Goal: Subscribe to service/newsletter

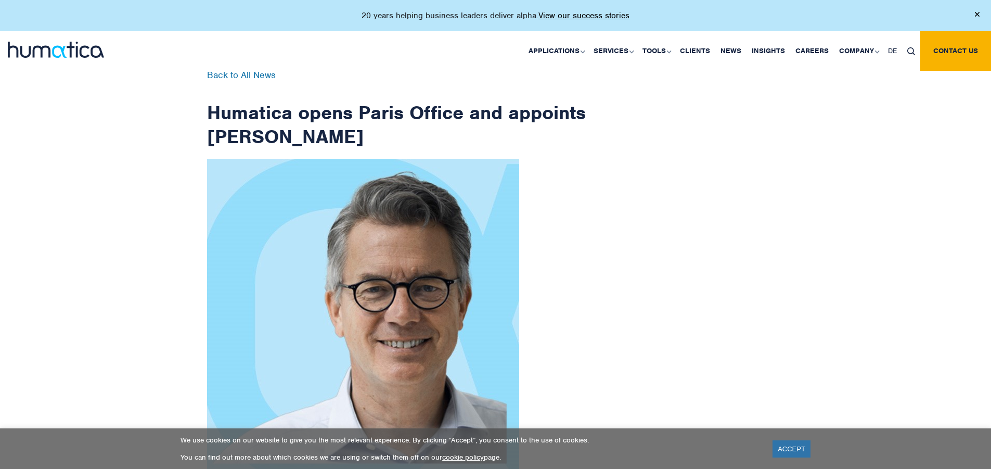
scroll to position [1660, 0]
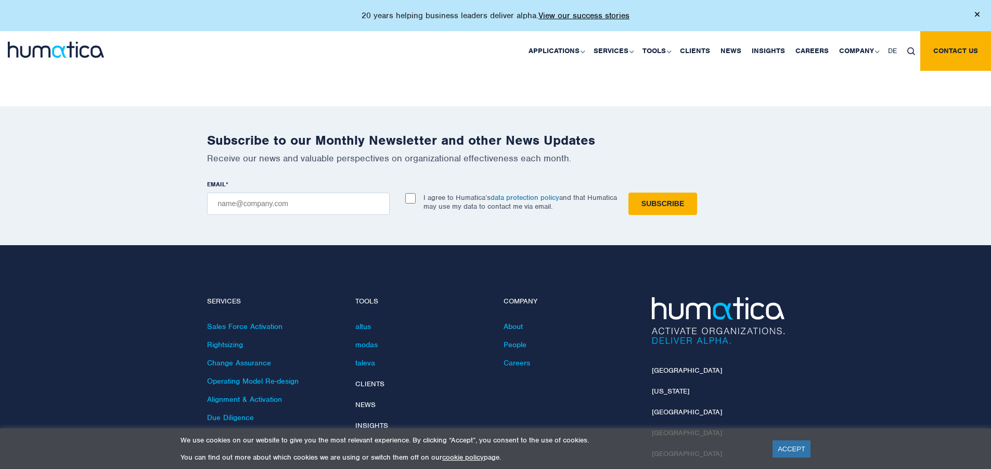
checkbox input "true"
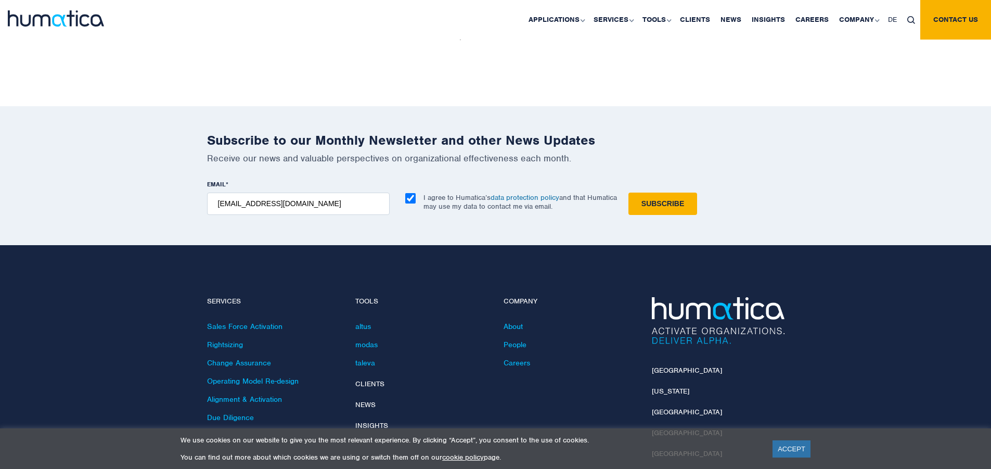
type input "[EMAIL_ADDRESS][DOMAIN_NAME]"
click at [629, 193] on input "Subscribe" at bounding box center [663, 204] width 69 height 22
